Goal: Browse casually: Explore the website without a specific task or goal

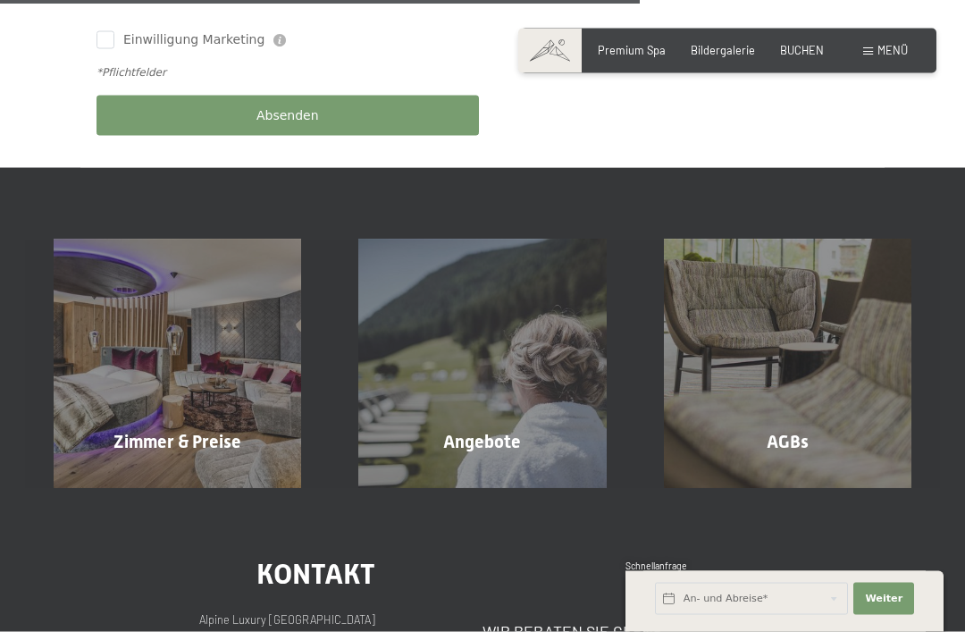
scroll to position [941, 0]
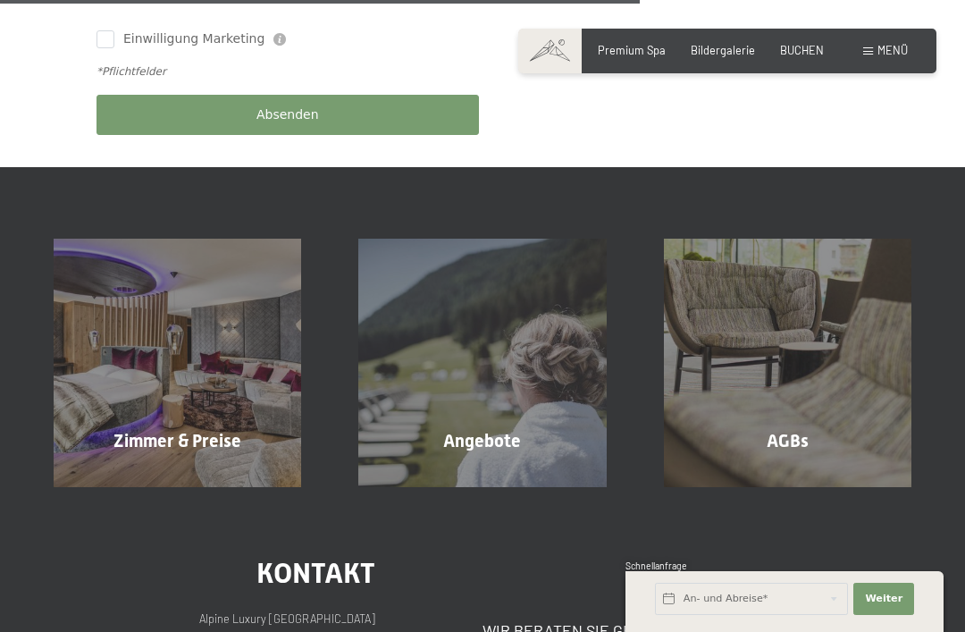
click at [504, 430] on span "Angebote" at bounding box center [482, 440] width 78 height 21
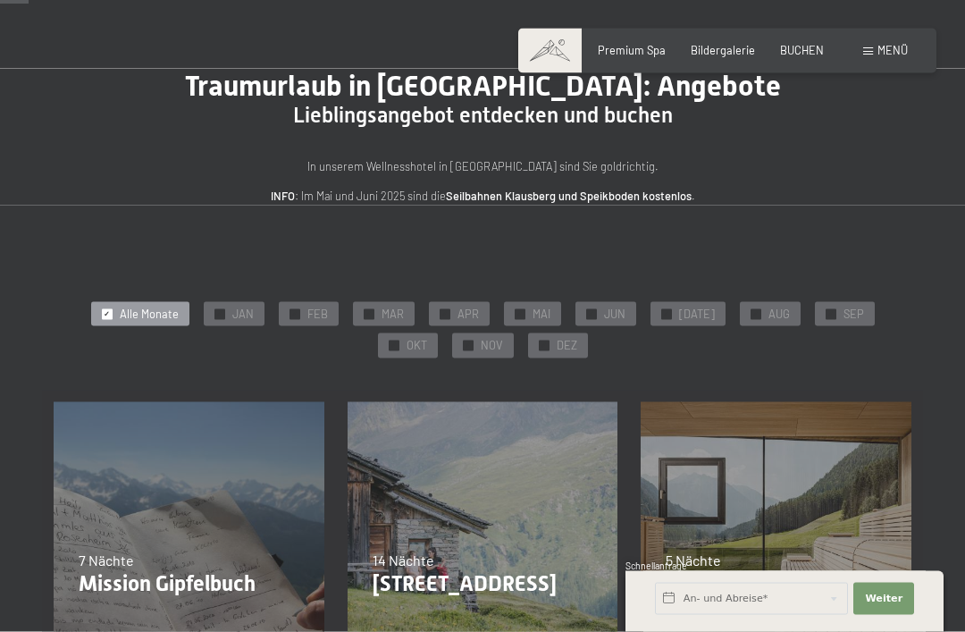
scroll to position [75, 0]
click at [575, 313] on div "✓ JUN" at bounding box center [605, 313] width 61 height 25
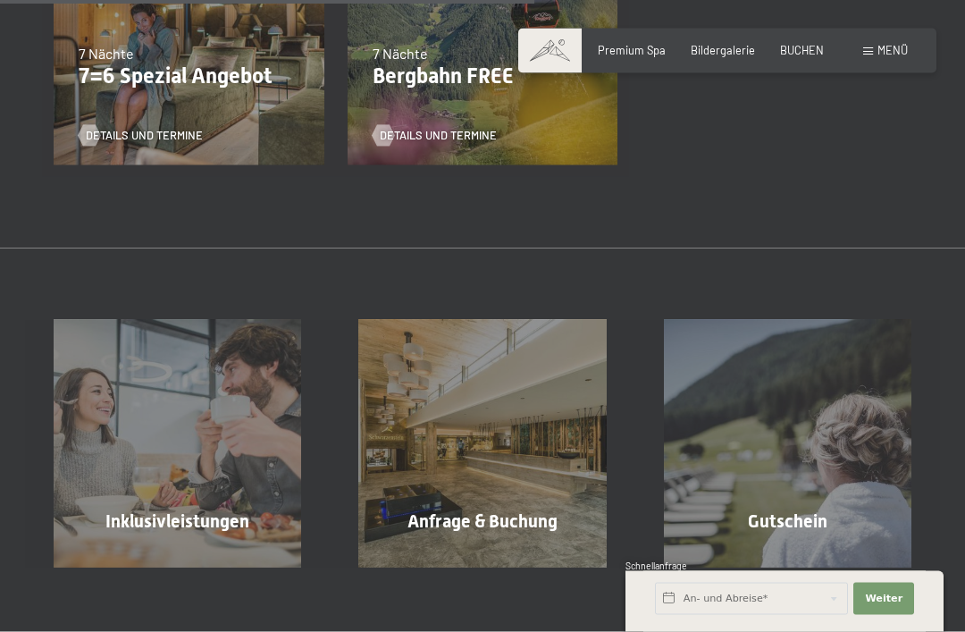
scroll to position [877, 0]
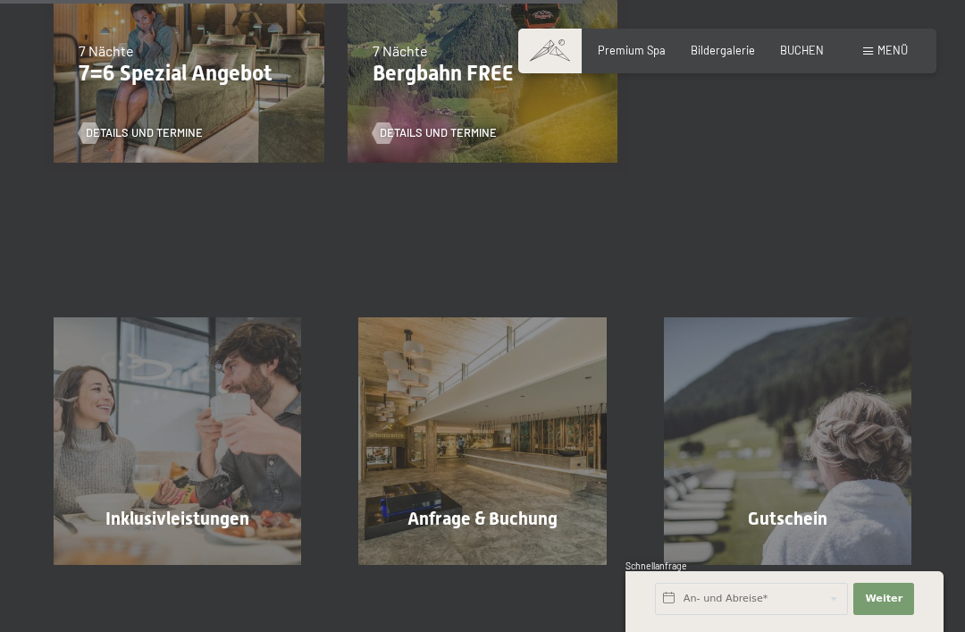
click at [220, 507] on span "Inklusivleistungen" at bounding box center [177, 517] width 144 height 21
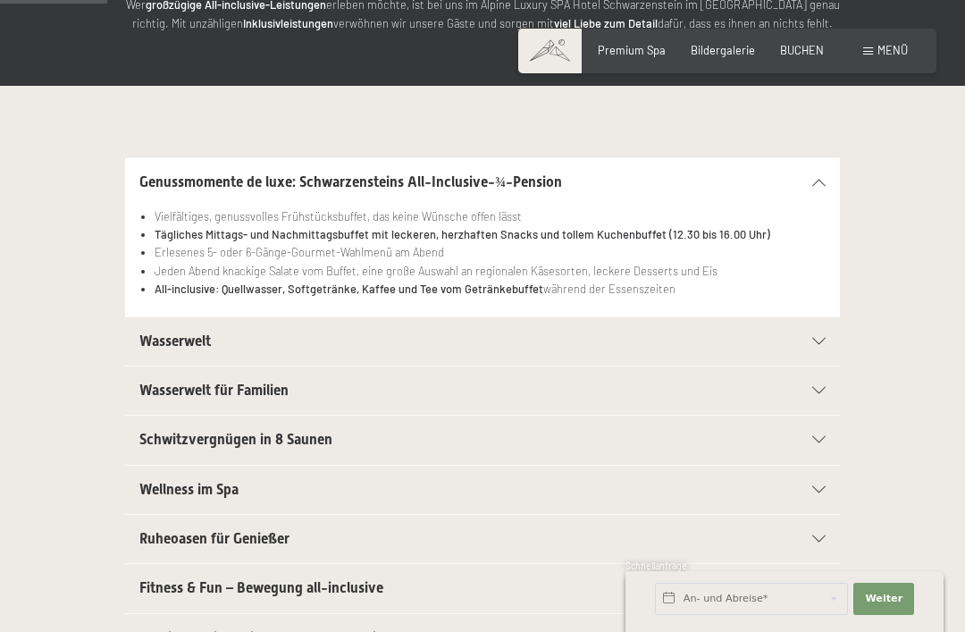
scroll to position [290, 0]
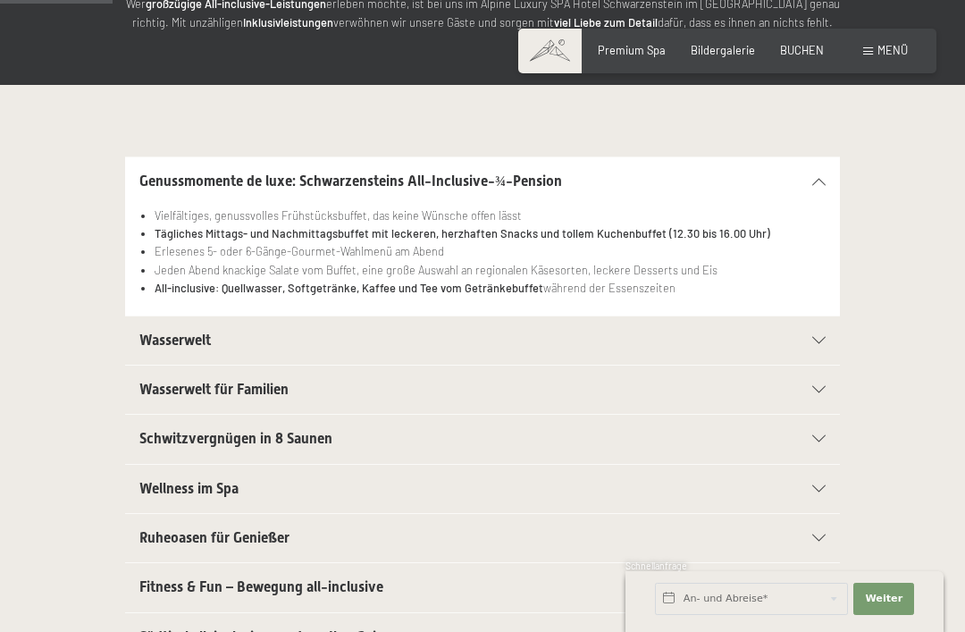
click at [823, 486] on icon at bounding box center [818, 488] width 13 height 7
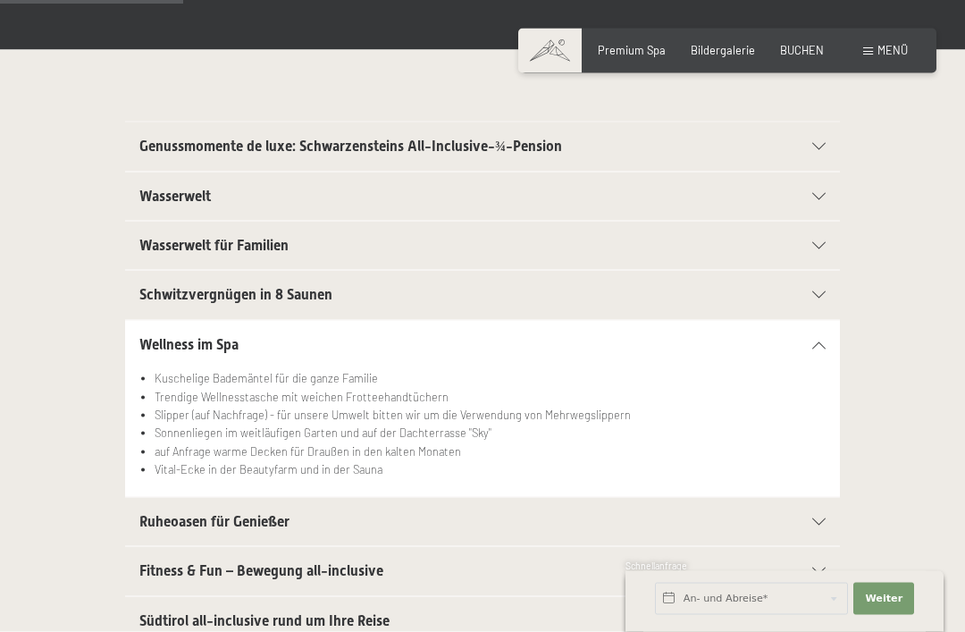
scroll to position [0, 0]
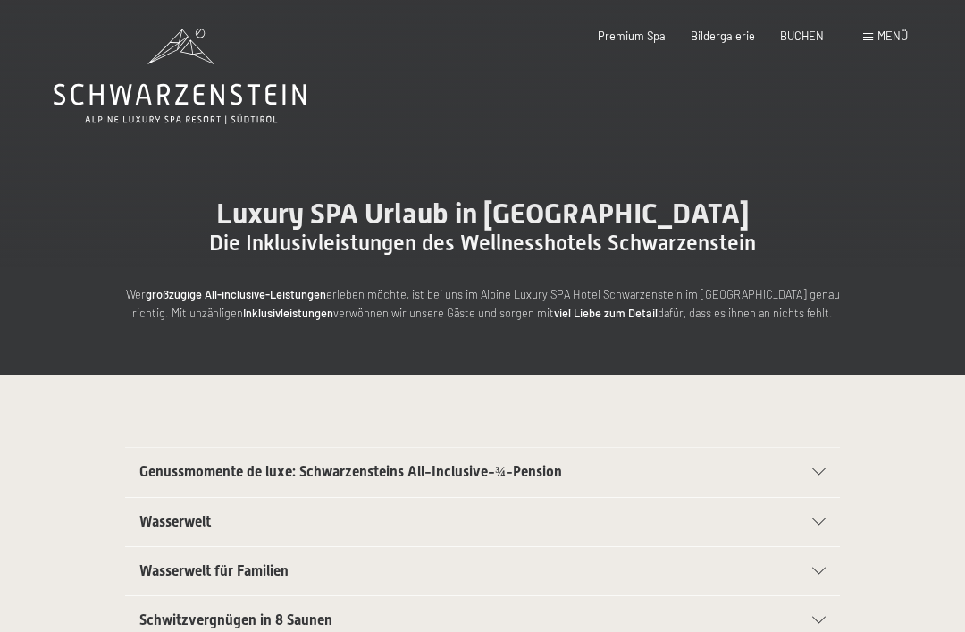
click at [742, 32] on span "Bildergalerie" at bounding box center [722, 36] width 64 height 14
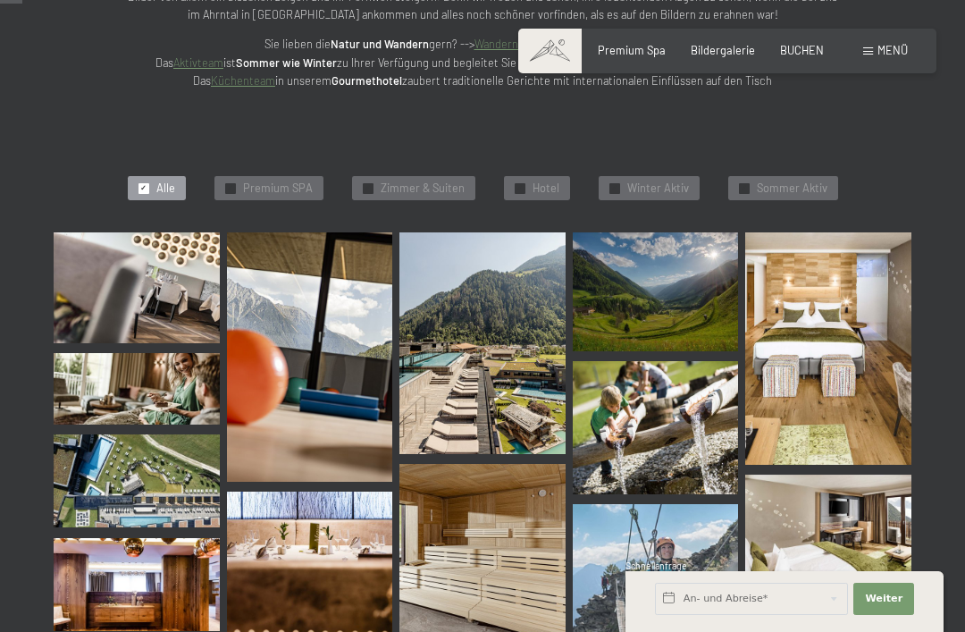
scroll to position [318, 0]
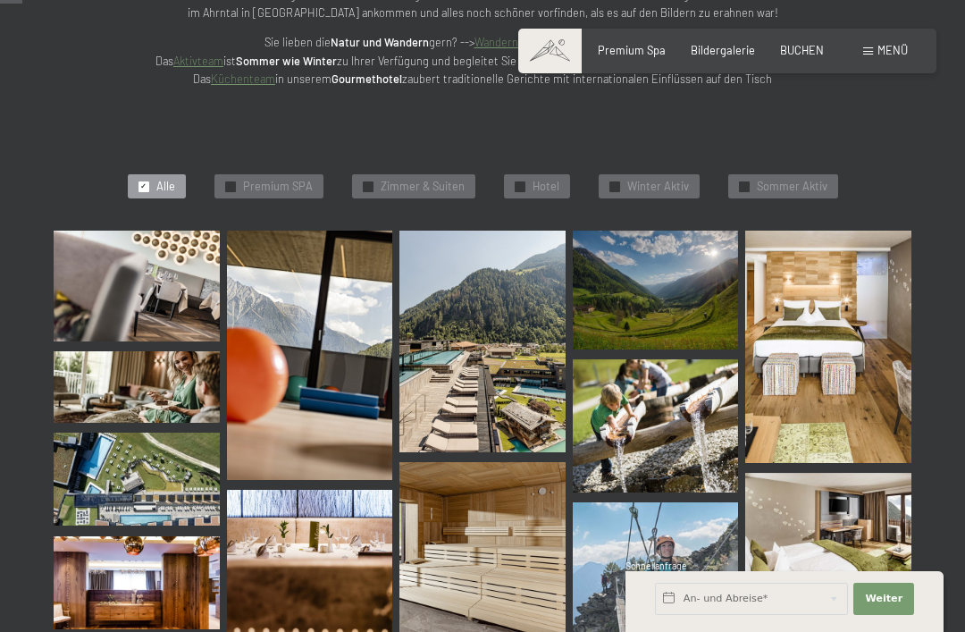
click at [518, 364] on img at bounding box center [482, 340] width 166 height 221
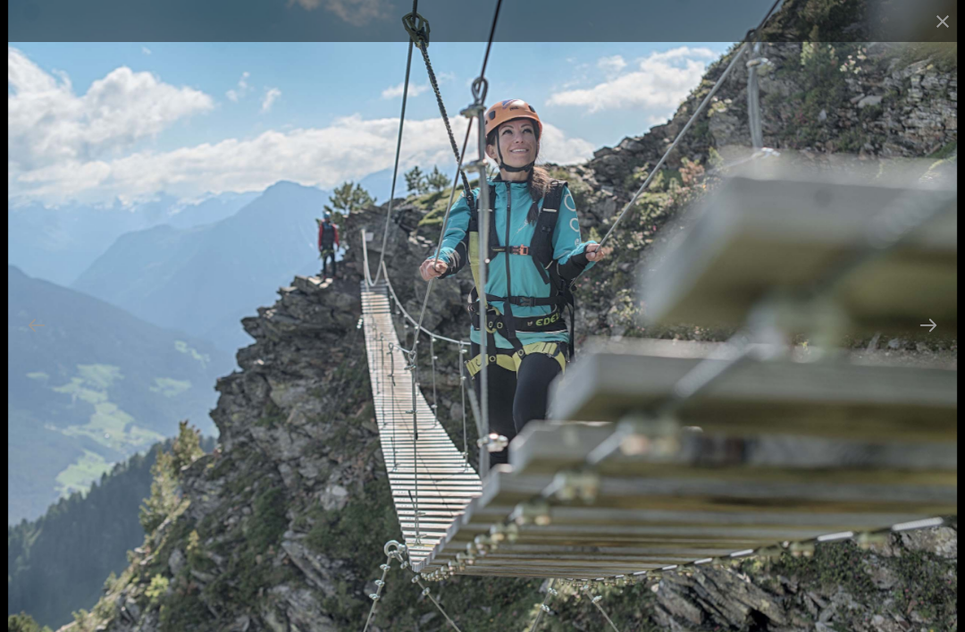
click at [953, 18] on button "Close gallery" at bounding box center [942, 21] width 45 height 42
